Goal: Task Accomplishment & Management: Use online tool/utility

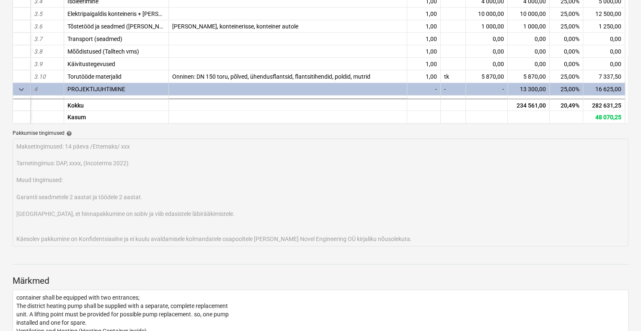
scroll to position [455, 0]
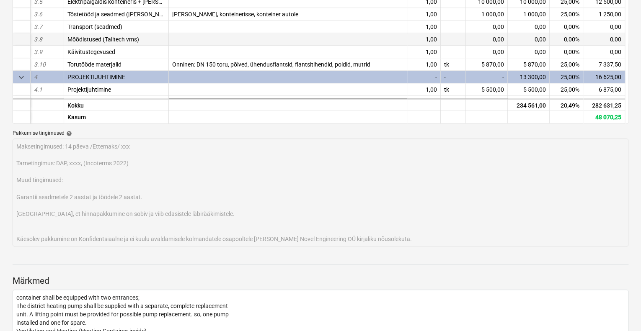
click at [147, 38] on div "Mõõdistused (Talltech vms)" at bounding box center [116, 39] width 105 height 13
click at [145, 37] on div "Mõõdistused (Talltech vms)" at bounding box center [116, 39] width 105 height 13
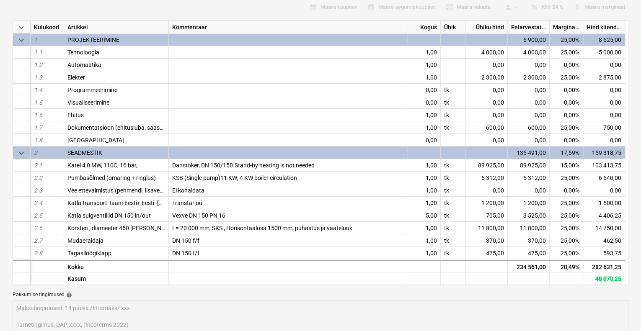
scroll to position [0, 0]
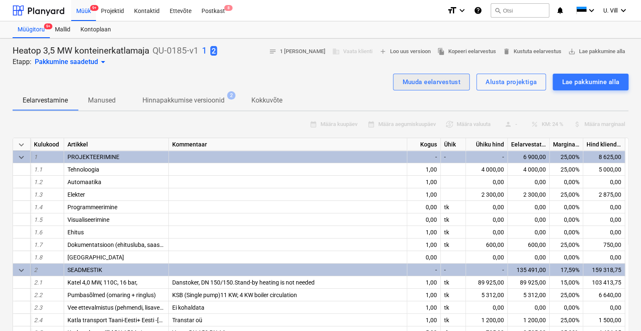
click at [463, 83] on button "Muuda eelarvestust" at bounding box center [431, 82] width 77 height 17
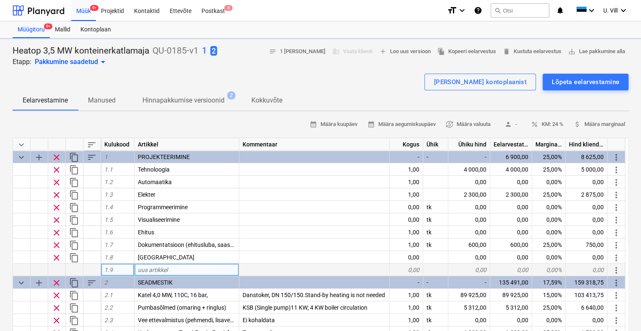
type textarea "x"
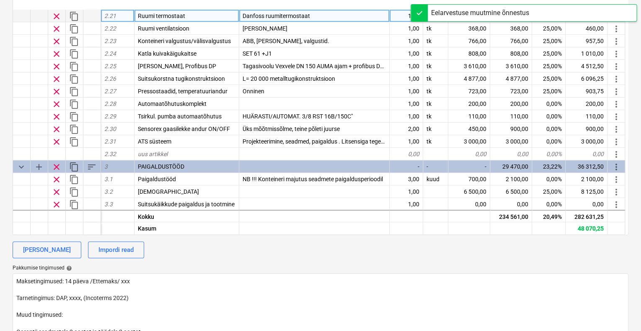
scroll to position [447, 0]
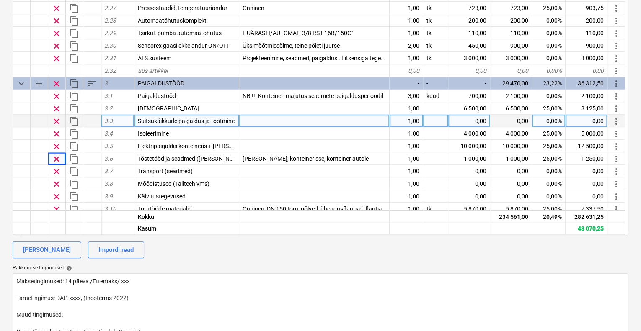
click at [236, 120] on div "Suitsukäikkude paigaldus ja tootmine" at bounding box center [186, 121] width 105 height 13
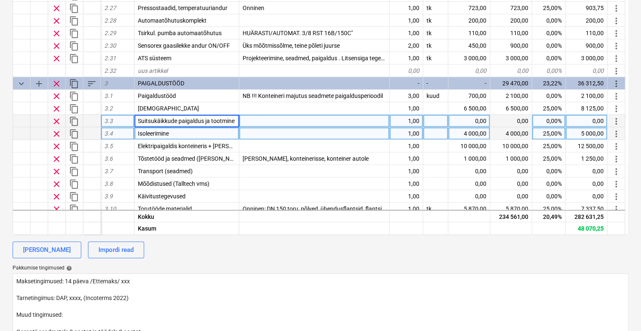
scroll to position [503, 0]
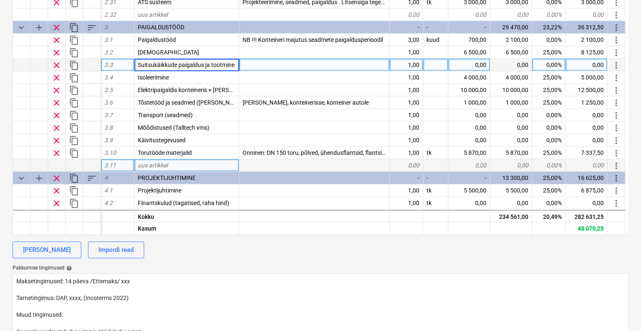
click at [184, 163] on div "uus artikkel" at bounding box center [186, 165] width 105 height 13
type input "A"
type input "Pumba mugavaks vahetuseks lahendus"
click at [322, 162] on div at bounding box center [314, 165] width 150 height 13
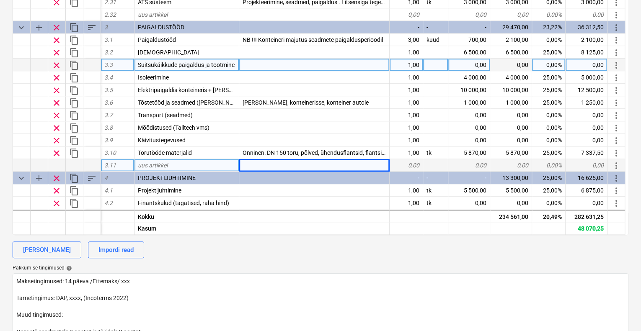
click at [316, 165] on div at bounding box center [314, 165] width 150 height 13
type textarea "x"
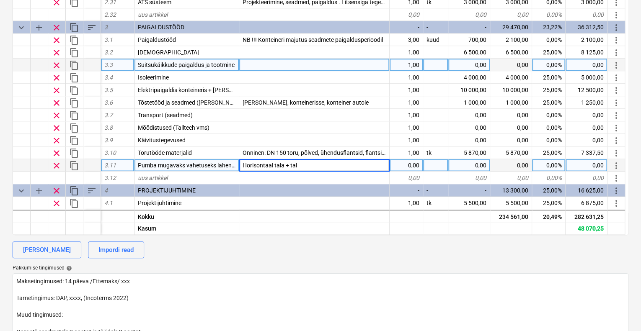
type input "Horisontaal tala + tali"
type textarea "x"
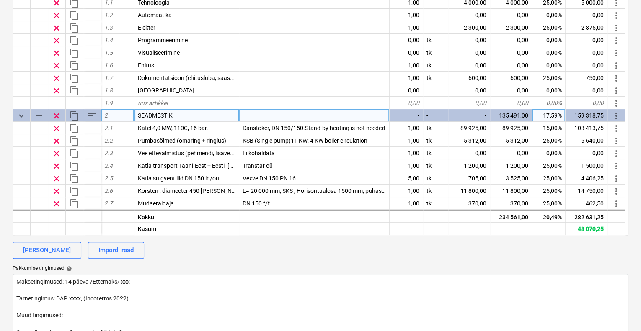
scroll to position [168, 0]
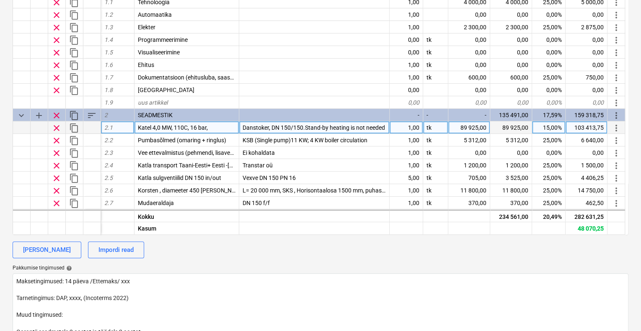
click at [471, 126] on div "89 925,00" at bounding box center [469, 128] width 42 height 13
type input "90000"
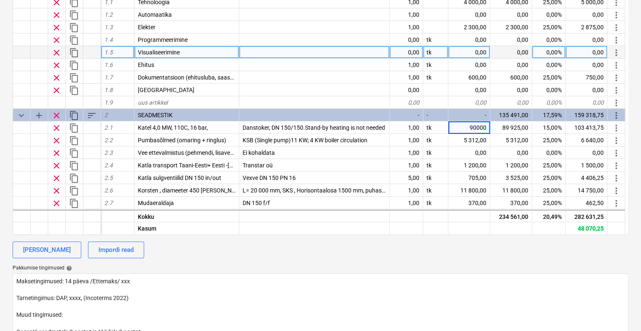
click at [348, 48] on div at bounding box center [314, 52] width 150 height 13
type textarea "x"
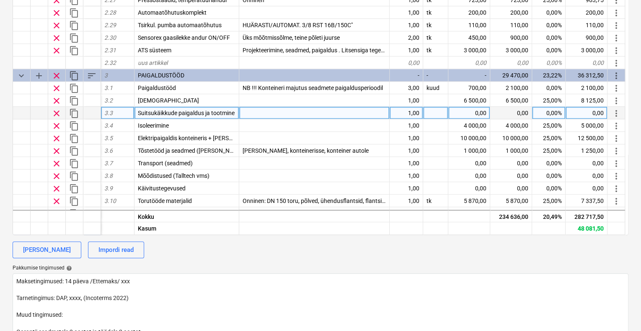
scroll to position [447, 0]
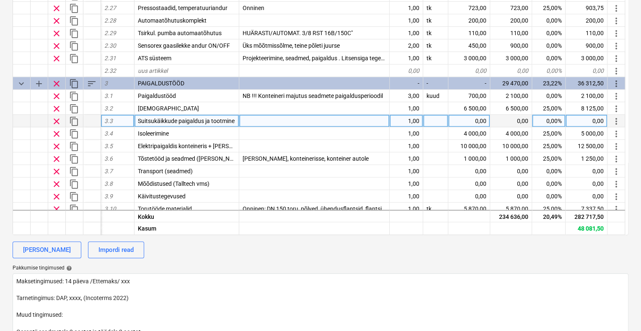
click at [262, 119] on div at bounding box center [314, 121] width 150 height 13
type input "ø (inside diameter) 500 mm, horisontaal kuni korstnami"
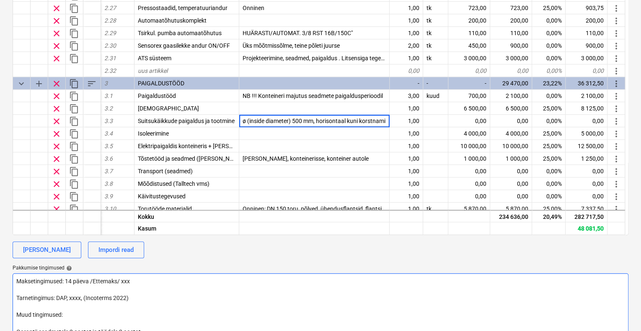
click at [415, 287] on textarea "Maksetingimused: 14 päeva /Ettemaks/ xxx Tarnetingimus: DAP, xxxx, (Incoterms 2…" at bounding box center [321, 328] width 616 height 108
type textarea "x"
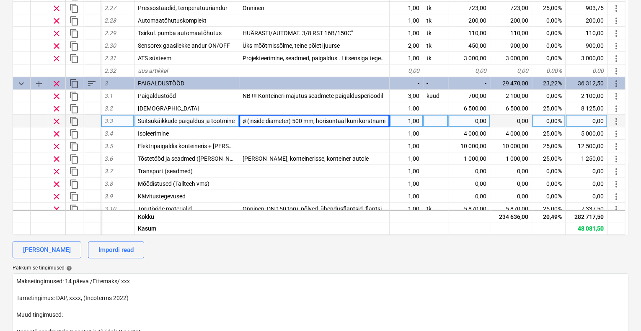
click at [434, 121] on div at bounding box center [435, 121] width 25 height 13
type input "tk"
click at [478, 120] on div "0,00" at bounding box center [469, 121] width 42 height 13
type textarea "x"
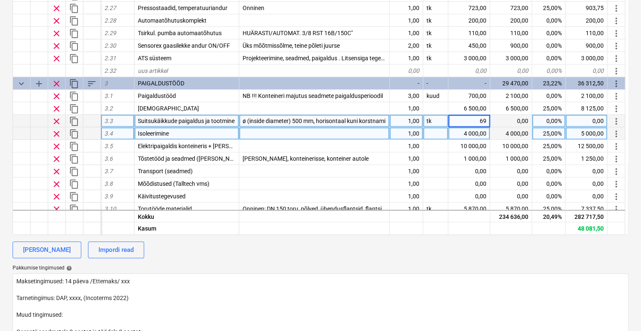
type input "699"
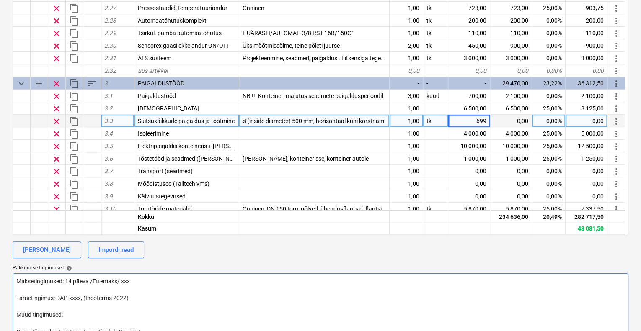
click at [387, 281] on textarea "Maksetingimused: 14 päeva /Ettemaks/ xxx Tarnetingimus: DAP, xxxx, (Incoterms 2…" at bounding box center [321, 328] width 616 height 108
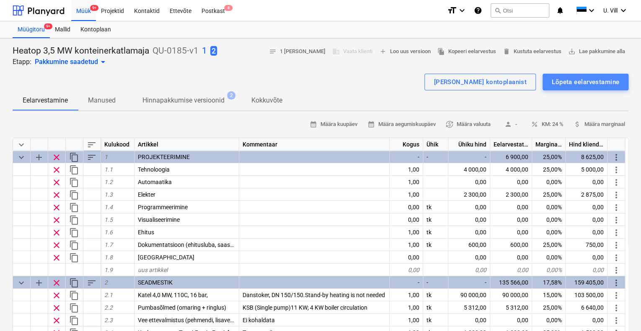
click at [584, 78] on div "Lõpeta eelarvestamine" at bounding box center [585, 82] width 67 height 11
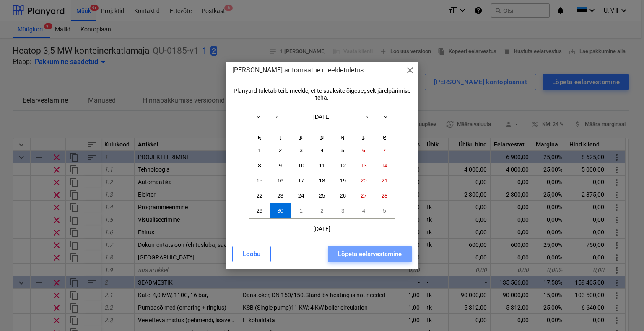
click at [352, 256] on div "Lõpeta eelarvestamine" at bounding box center [370, 254] width 64 height 11
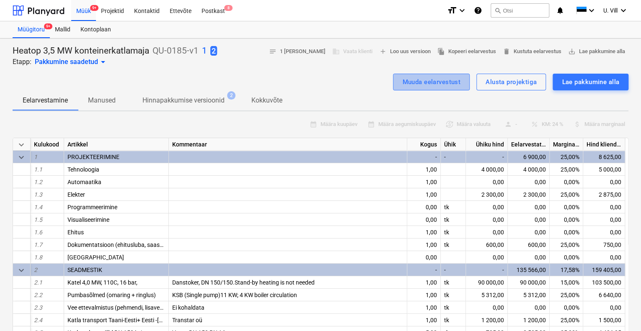
click at [433, 80] on div "Muuda eelarvestust" at bounding box center [431, 82] width 58 height 11
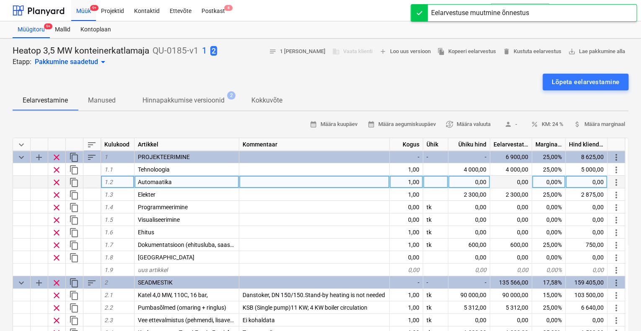
type textarea "x"
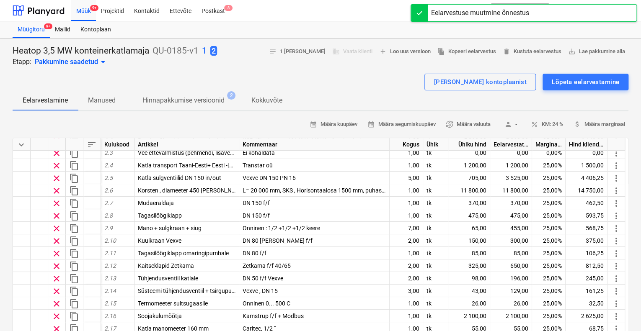
scroll to position [56, 0]
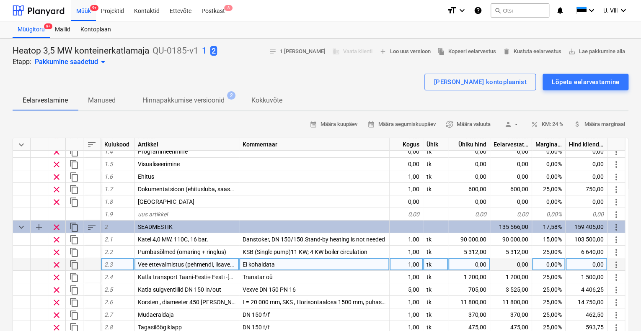
click at [274, 263] on span "Ei kohaldata" at bounding box center [259, 264] width 32 height 7
type input "Etaline [PHONE_NUMBER] GG"
type textarea "x"
click at [236, 264] on span "Vee ettevalmistus (pehmendi, lisaveepaak, kemikaali doseerimine)" at bounding box center [223, 264] width 170 height 7
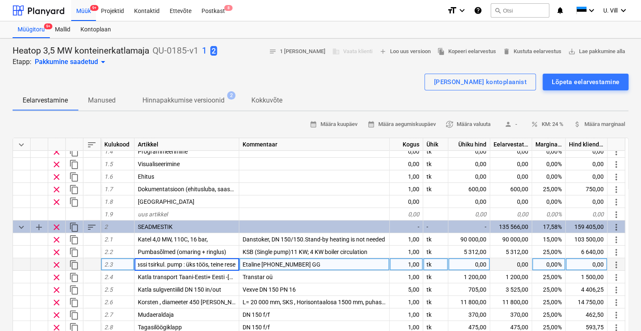
type input "Trassi tsirkul. pump : üks töös, [PERSON_NAME]"
type textarea "x"
click at [479, 263] on div "0,00" at bounding box center [469, 265] width 42 height 13
type input "3673"
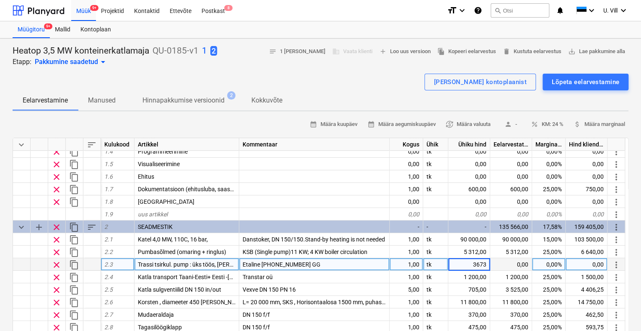
click at [372, 87] on div "[PERSON_NAME] kontoplaanist Lõpeta eelarvestamine" at bounding box center [321, 82] width 616 height 17
type textarea "x"
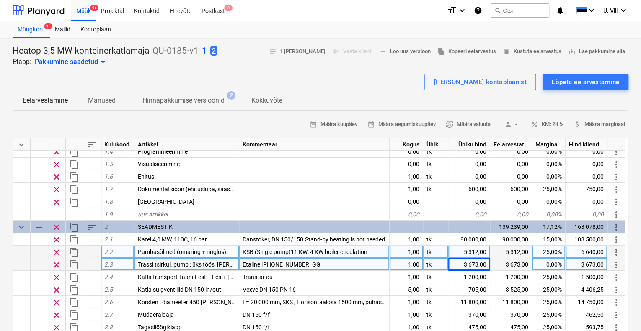
click at [231, 251] on div "Pumbasõlmed (omaring + ringlus)" at bounding box center [186, 252] width 105 height 13
click at [230, 251] on input "Pumbasõlmed (omaring + ringlus)" at bounding box center [186, 252] width 104 height 12
type input "Pump (katla ringlus)"
click at [375, 251] on div "KSB (Single pump)11 KW; 4 KW boiler circulation" at bounding box center [314, 252] width 150 height 13
type textarea "x"
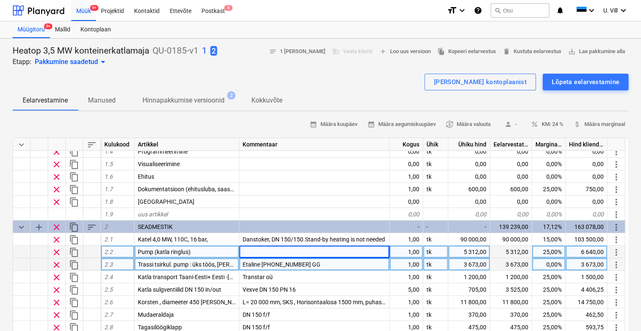
type textarea "x"
click at [276, 247] on div at bounding box center [314, 252] width 150 height 13
type input "Etaline [PHONE_NUMBER] GG"
click at [473, 251] on div "5 312,00" at bounding box center [469, 252] width 42 height 13
type textarea "x"
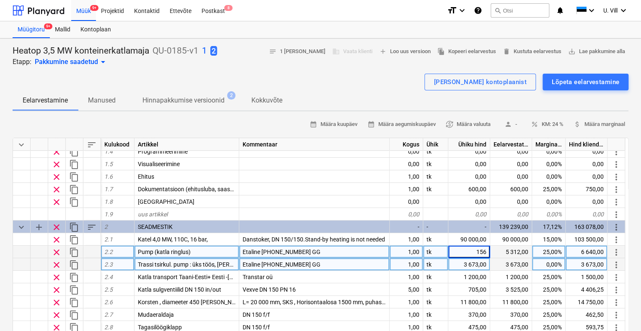
type input "1567"
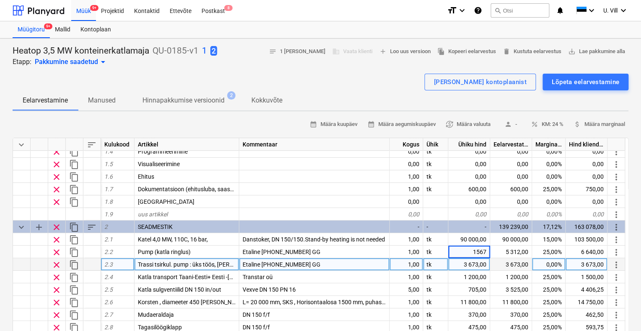
click at [393, 85] on div "[PERSON_NAME] kontoplaanist Lõpeta eelarvestamine" at bounding box center [321, 82] width 616 height 17
type textarea "x"
click at [310, 262] on div "Etaline [PHONE_NUMBER] GG" at bounding box center [314, 265] width 150 height 13
click at [310, 262] on input "Etaline [PHONE_NUMBER] GG" at bounding box center [314, 265] width 150 height 12
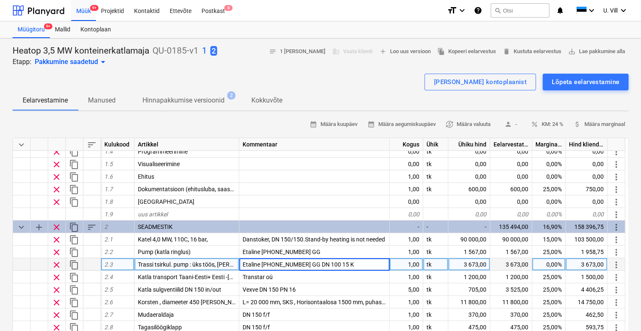
type input "Etaline [PHONE_NUMBER] GG DN 100 15 KW"
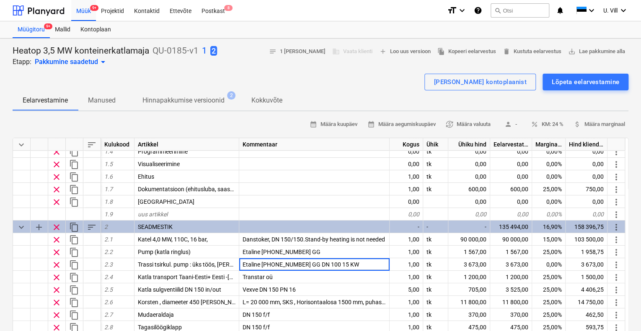
click at [384, 65] on div "Heatop 3,5 MW konteinerkatlamaja QU-0185-v1 1 2 Etapp: Pakkumine saadetud arrow…" at bounding box center [321, 56] width 616 height 22
type textarea "x"
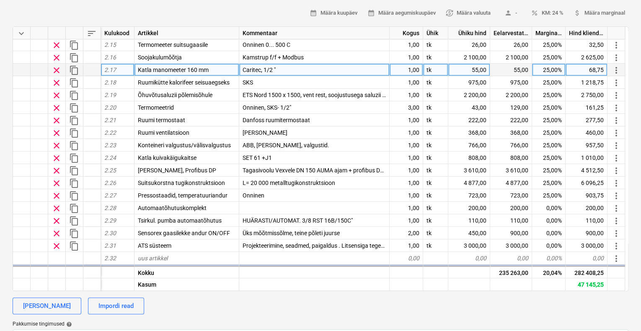
scroll to position [335, 0]
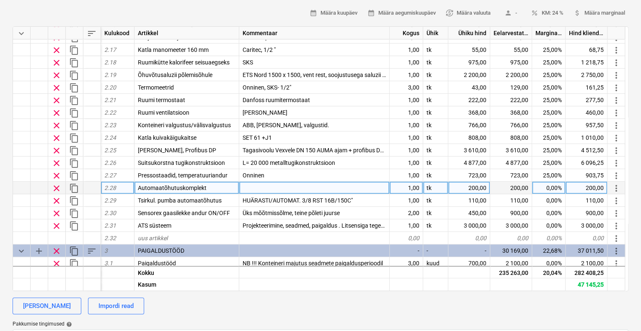
click at [246, 186] on div at bounding box center [314, 188] width 150 height 13
type input "Trassile"
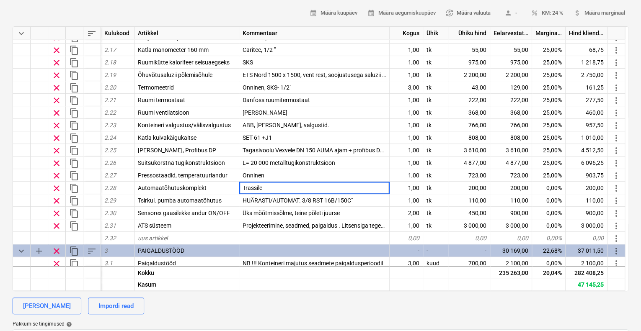
click at [250, 8] on div "calendar_month Määra kuupäev calendar_month Määra aegumiskuupäev currency_excha…" at bounding box center [321, 13] width 616 height 13
type textarea "x"
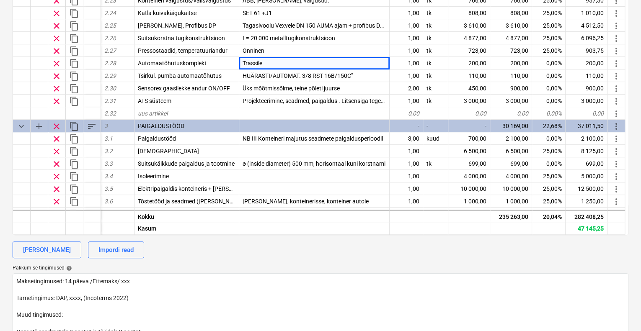
scroll to position [391, 0]
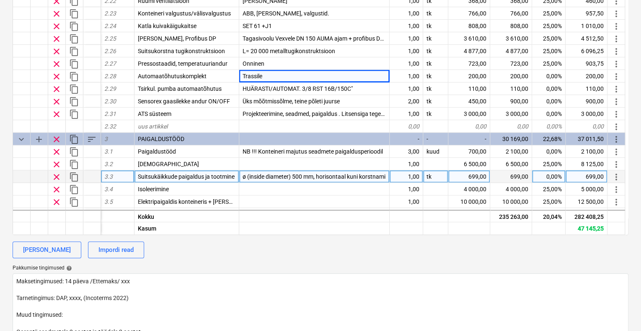
click at [477, 174] on div "699,00" at bounding box center [469, 177] width 42 height 13
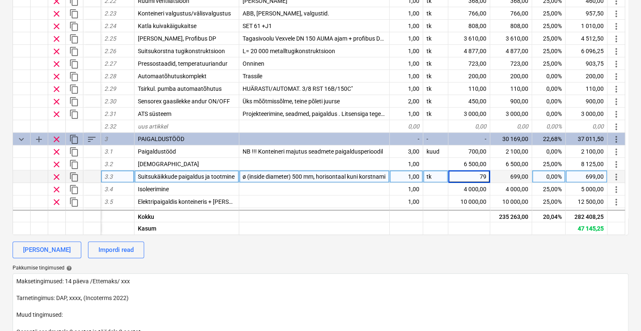
type input "799"
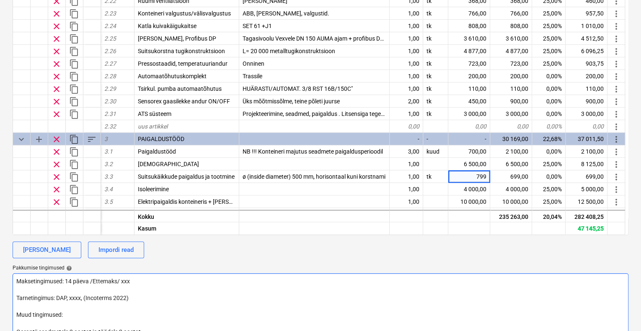
click at [465, 284] on textarea "Maksetingimused: 14 päeva /Ettemaks/ xxx Tarnetingimus: DAP, xxxx, (Incoterms 2…" at bounding box center [321, 328] width 616 height 108
type textarea "x"
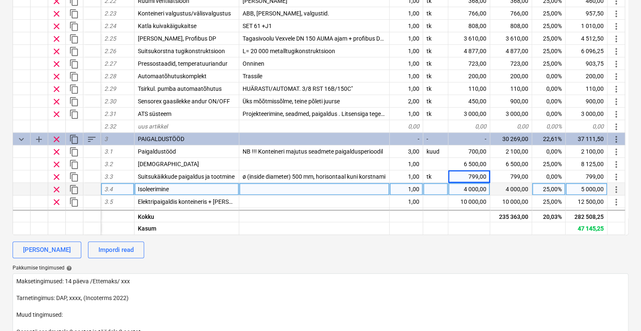
click at [171, 189] on div "Isoleerimine" at bounding box center [186, 189] width 105 height 13
click at [253, 190] on div at bounding box center [314, 189] width 150 height 13
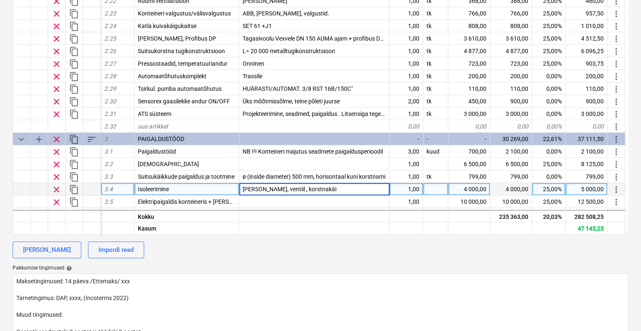
type input "[PERSON_NAME], ventiil , korstnakäik"
click at [472, 187] on div "4 000,00" at bounding box center [469, 189] width 42 height 13
type textarea "x"
click at [480, 189] on input "4000" at bounding box center [468, 189] width 41 height 12
type input "4400"
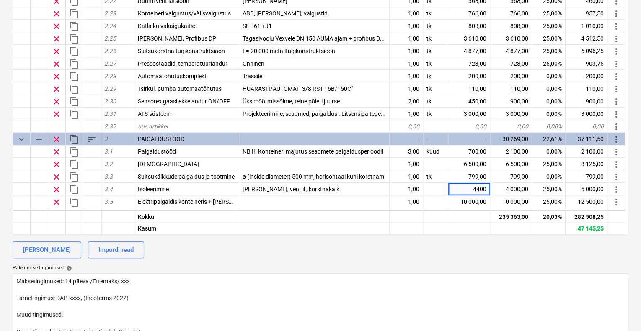
click at [507, 256] on div "[PERSON_NAME] Impordi read" at bounding box center [321, 250] width 616 height 17
type textarea "x"
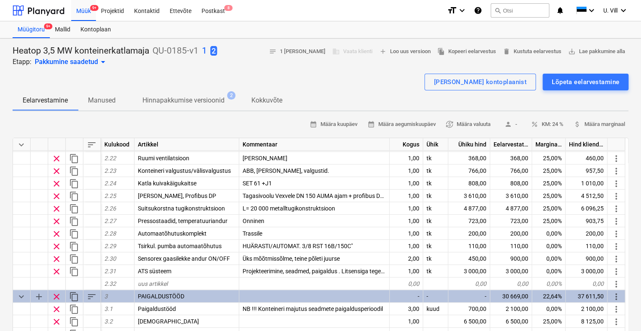
scroll to position [388, 0]
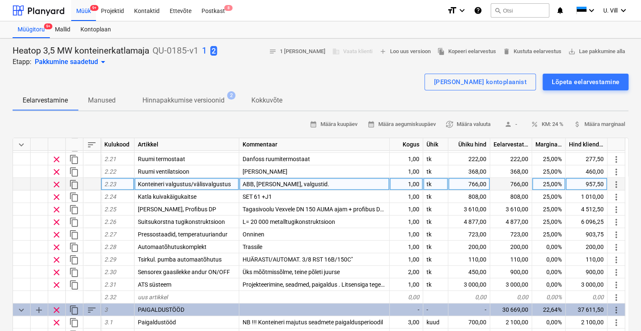
click at [468, 183] on div "766,00" at bounding box center [469, 184] width 42 height 13
type input "1000"
click at [318, 181] on div "ABB, [PERSON_NAME], valgustid." at bounding box center [314, 184] width 150 height 13
type textarea "x"
click at [317, 182] on input "ABB, [PERSON_NAME], valgustid." at bounding box center [314, 184] width 150 height 12
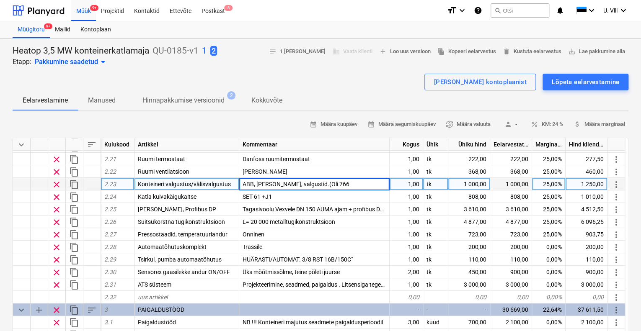
type input "ABB, [PERSON_NAME], valgustid.(Oli 766)"
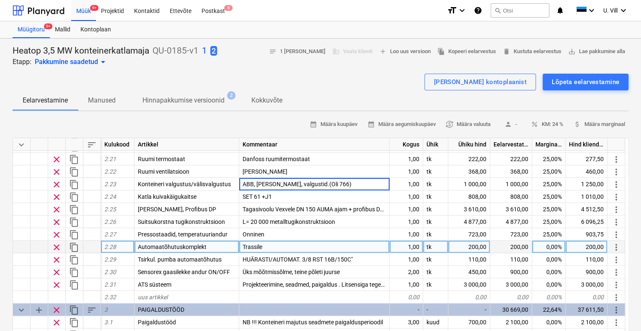
click at [316, 242] on div "Trassile" at bounding box center [314, 247] width 150 height 13
type textarea "x"
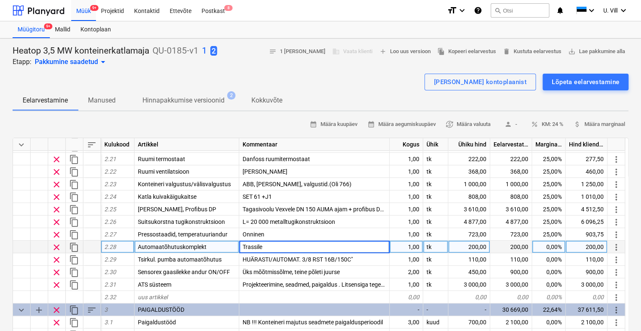
click at [305, 249] on input "Trassile" at bounding box center [314, 247] width 150 height 12
click at [282, 246] on input "Trassile" at bounding box center [314, 247] width 150 height 12
click at [281, 246] on input "Trassile" at bounding box center [314, 247] width 150 height 12
type input "Trassile ([PERSON_NAME] ei olnud)"
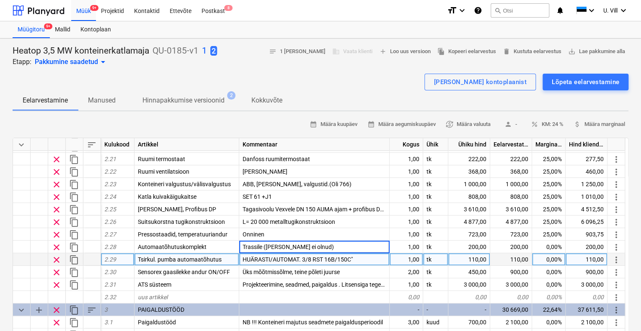
click at [362, 258] on div "HUÄRASTI/AUTOMAT. 3/8 RST 16B/150C"" at bounding box center [314, 259] width 150 height 13
type textarea "x"
click at [362, 258] on input "HUÄRASTI/AUTOMAT. 3/8 RST 16B/150C"" at bounding box center [314, 259] width 150 height 12
type input "HUÄRASTI/AUTOMAT. 3/8 RST 16B/150C (enne ei olnud)"
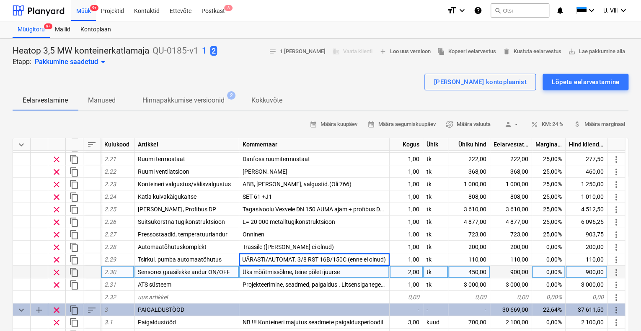
click at [346, 271] on div "Üks mõõtmissõlme, teine põleti juurse" at bounding box center [314, 272] width 150 height 13
type textarea "x"
click at [346, 271] on input "Üks mõõtmissõlme, teine põleti juurse" at bounding box center [314, 272] width 150 height 12
click at [345, 271] on input "Üks mõõtmissõlme, teine põleti juurse" at bounding box center [314, 272] width 150 height 12
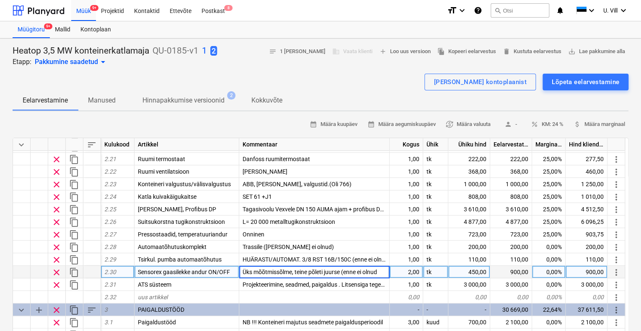
type input "Üks mõõtmissõlme, teine põleti juurse (enne ei olnud)"
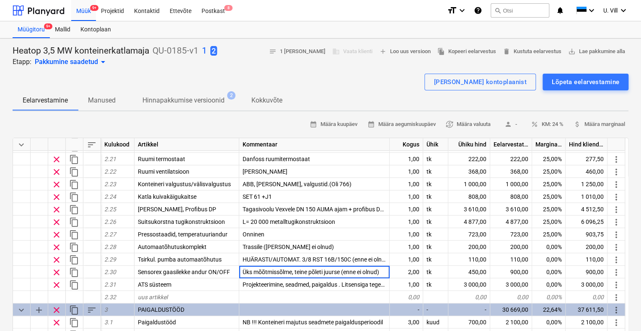
click at [360, 75] on div "[PERSON_NAME] kontoplaanist Lõpeta eelarvestamine" at bounding box center [321, 82] width 616 height 17
click at [569, 80] on div "Lõpeta eelarvestamine" at bounding box center [585, 82] width 67 height 11
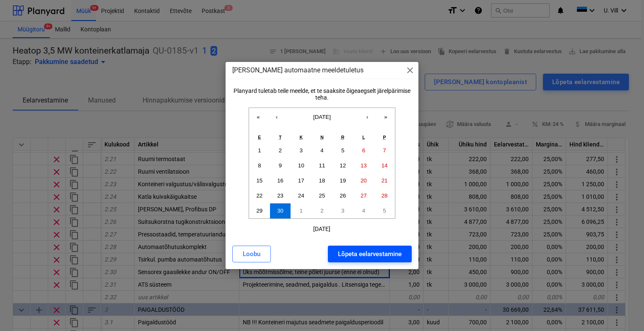
click at [360, 252] on div "Lõpeta eelarvestamine" at bounding box center [370, 254] width 64 height 11
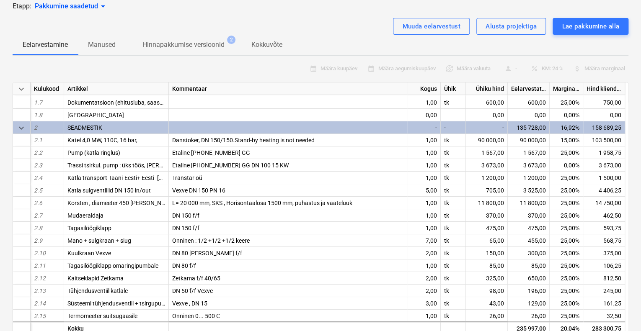
scroll to position [76, 0]
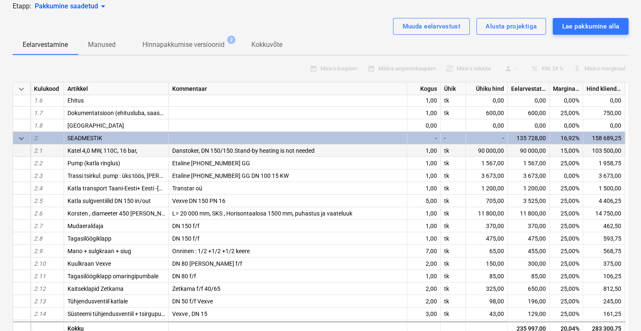
click at [331, 149] on div "Danstoker, DN 150/150.Stand-by heating is not needed" at bounding box center [288, 151] width 238 height 13
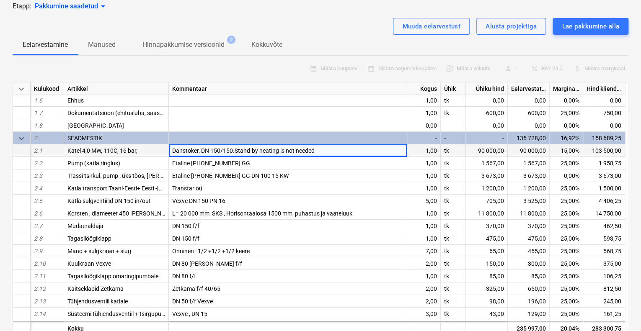
click at [317, 148] on div "Danstoker, DN 150/150.Stand-by heating is not needed" at bounding box center [288, 151] width 238 height 13
click at [447, 23] on div "Muuda eelarvestust" at bounding box center [431, 26] width 58 height 11
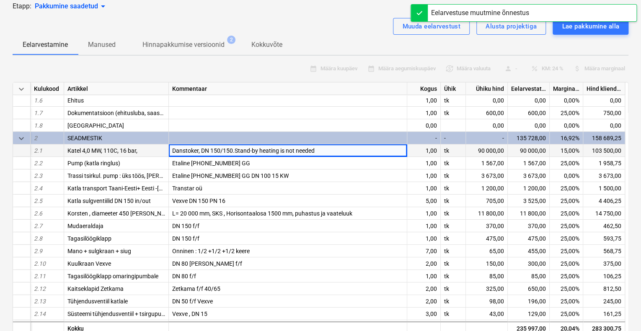
type textarea "x"
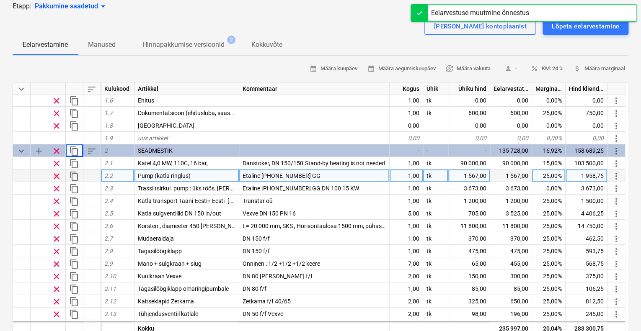
click at [319, 174] on div "Etaline [PHONE_NUMBER] GG" at bounding box center [314, 176] width 150 height 13
click at [319, 174] on input "Etaline [PHONE_NUMBER] GG" at bounding box center [314, 176] width 150 height 12
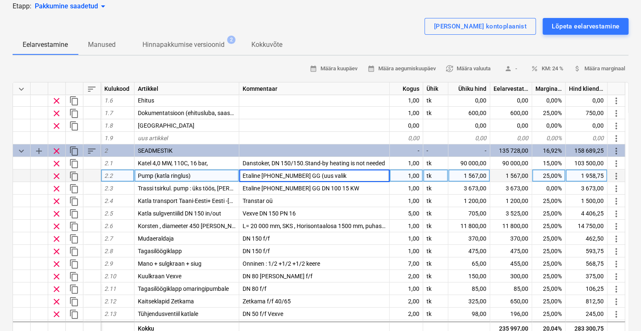
type input "Etaline [PHONE_NUMBER] GG (uus valik)"
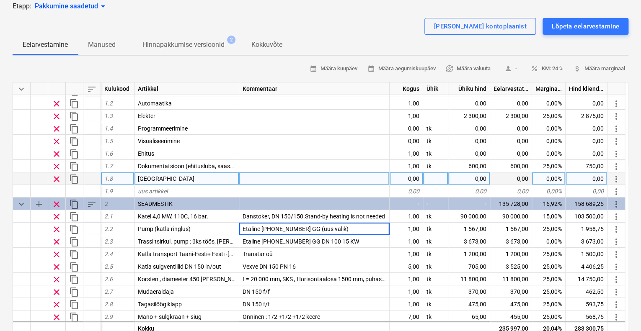
scroll to position [20, 0]
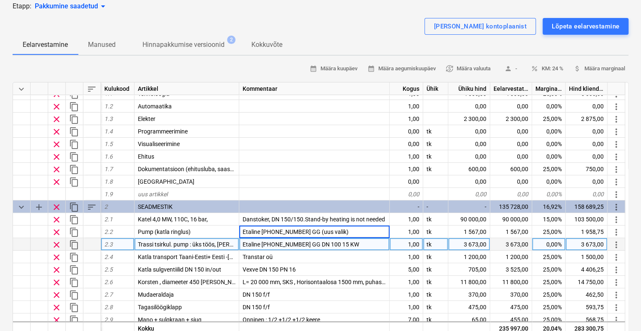
click at [411, 242] on div "1,00" at bounding box center [407, 244] width 34 height 13
type textarea "x"
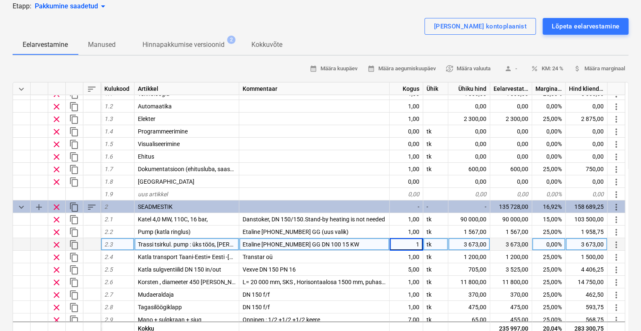
type input "2"
click at [363, 244] on div "Etaline [PHONE_NUMBER] GG DN 100 15 KW" at bounding box center [314, 244] width 150 height 13
type textarea "x"
click at [357, 242] on input "Etaline [PHONE_NUMBER] GG DN 100 15 KW" at bounding box center [314, 244] width 150 height 12
type input "Etaline [PHONE_NUMBER] GG DN 100 15 KW (uus valik +1)"
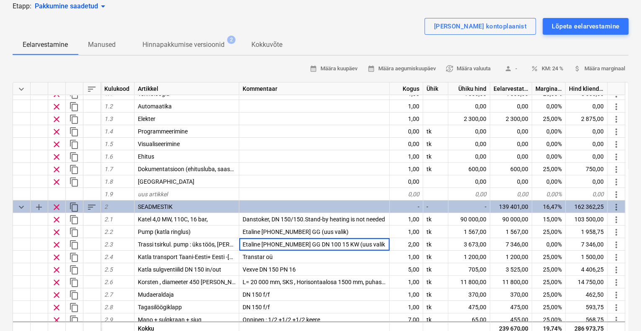
click at [373, 12] on div at bounding box center [321, 14] width 616 height 7
type textarea "x"
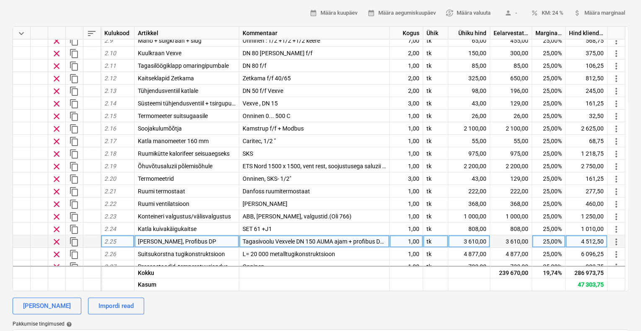
scroll to position [411, 0]
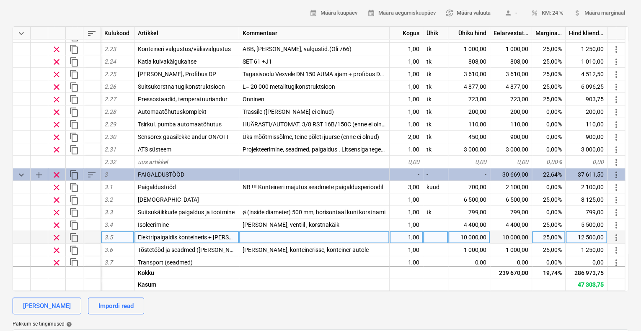
click at [259, 235] on div at bounding box center [314, 237] width 150 height 13
click at [259, 235] on input at bounding box center [314, 237] width 150 height 12
type input "Lisandub ATS install, pistikupesad"
click at [471, 236] on div "10 000,00" at bounding box center [469, 237] width 42 height 13
type textarea "x"
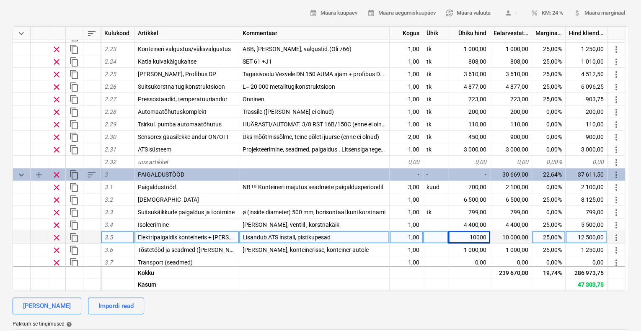
click at [479, 235] on input "10000" at bounding box center [468, 237] width 41 height 12
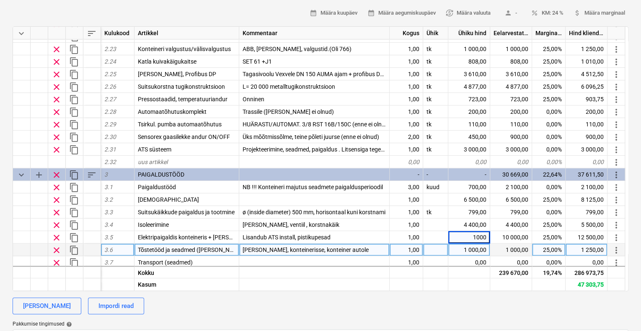
type input "10600"
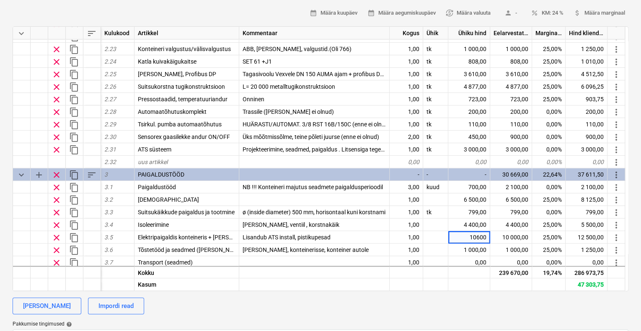
click at [240, 8] on div "calendar_month Määra kuupäev calendar_month Määra aegumiskuupäev currency_excha…" at bounding box center [321, 13] width 616 height 13
type textarea "x"
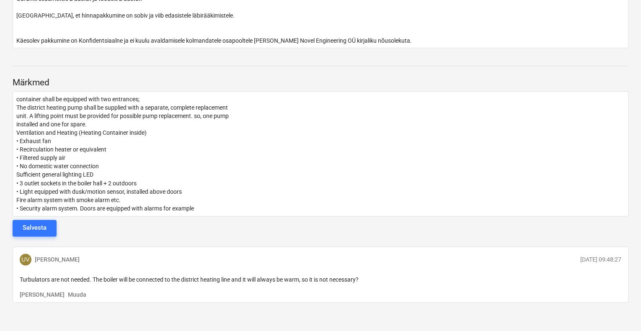
scroll to position [504, 0]
